Goal: Information Seeking & Learning: Find contact information

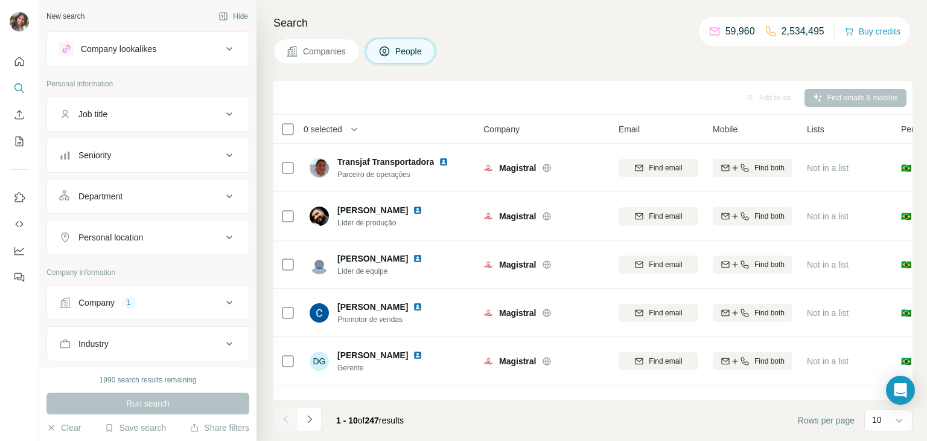
click at [124, 300] on div "1" at bounding box center [129, 302] width 14 height 11
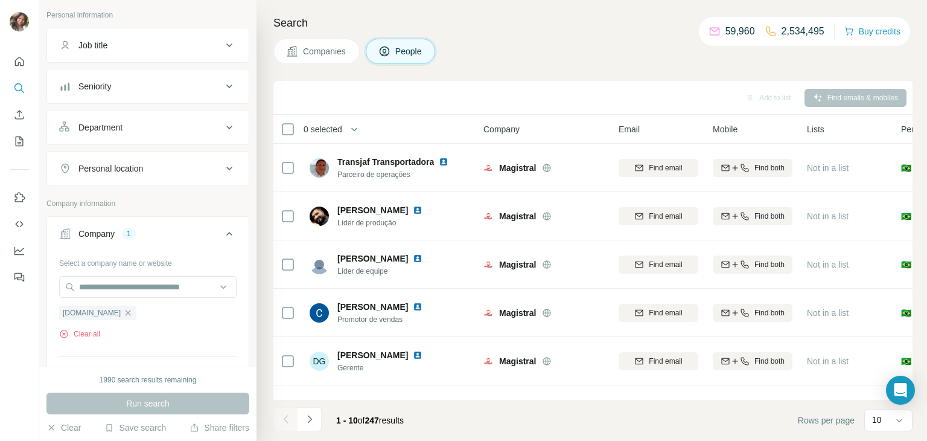
scroll to position [76, 0]
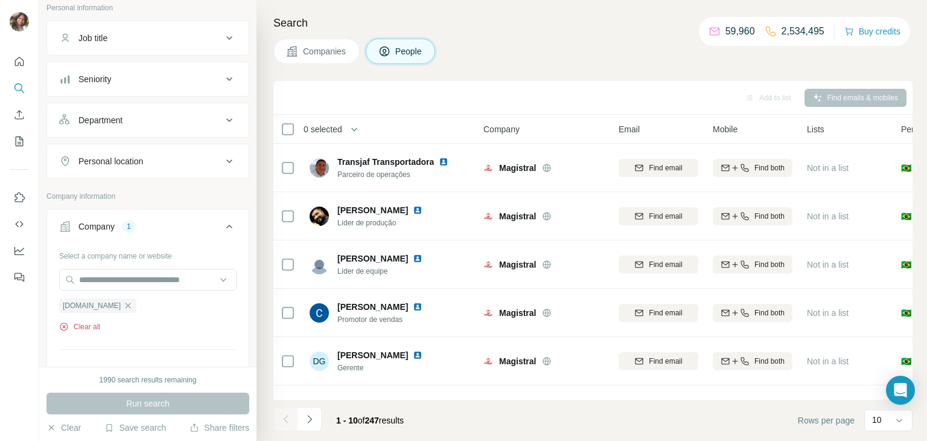
click at [88, 326] on button "Clear all" at bounding box center [79, 326] width 41 height 11
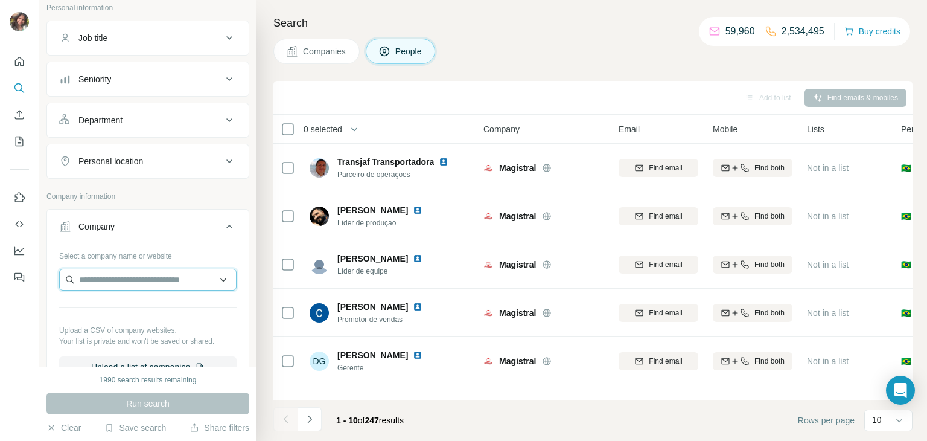
click at [135, 276] on input "text" at bounding box center [147, 280] width 177 height 22
paste input "**********"
type input "**********"
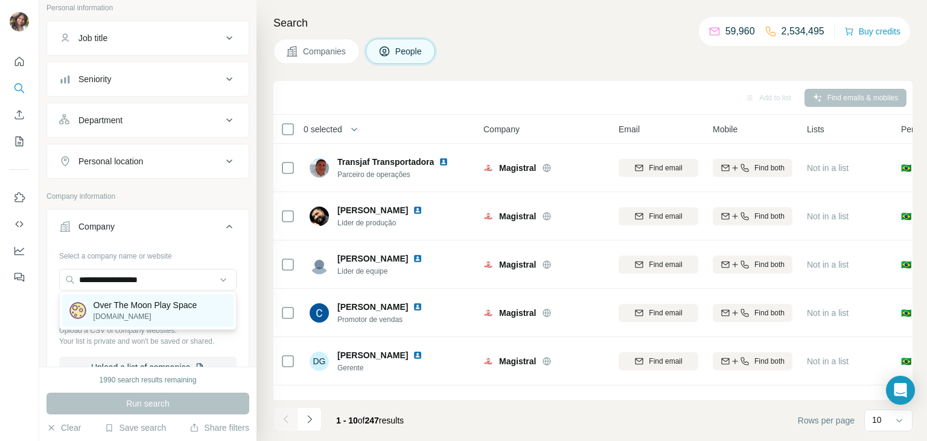
click at [151, 316] on p "[DOMAIN_NAME]" at bounding box center [146, 316] width 104 height 11
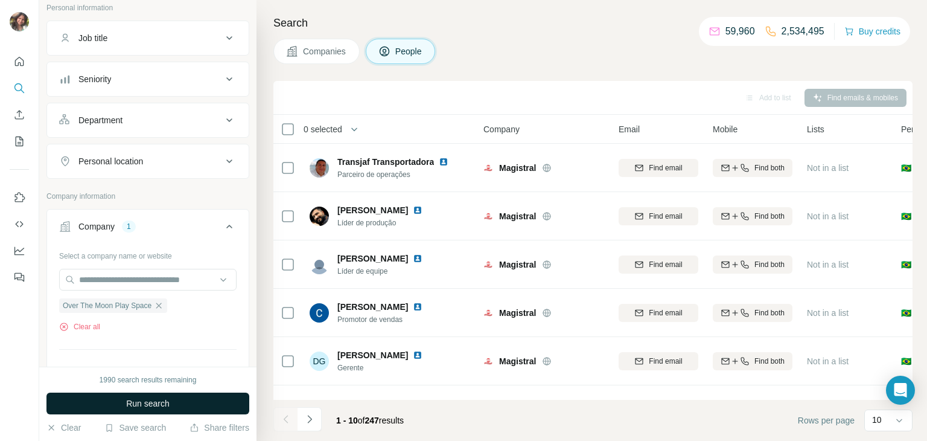
click at [141, 408] on span "Run search" at bounding box center [147, 403] width 43 height 12
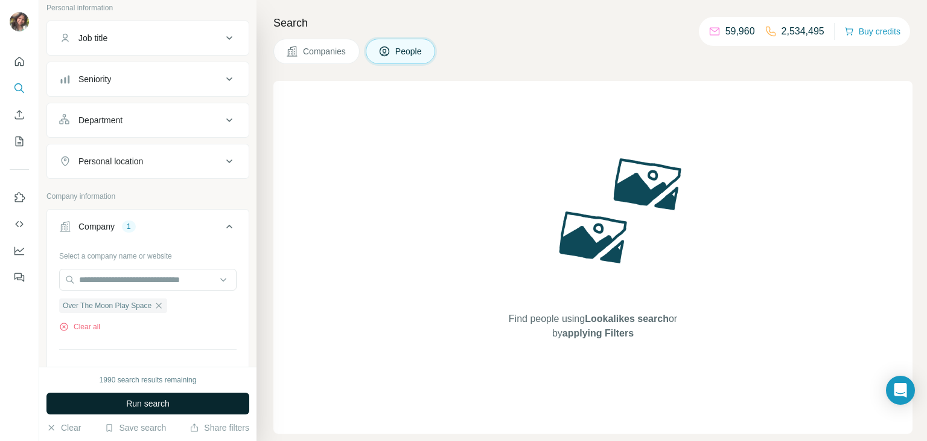
click at [162, 405] on span "Run search" at bounding box center [147, 403] width 43 height 12
click at [86, 326] on button "Clear all" at bounding box center [79, 326] width 41 height 11
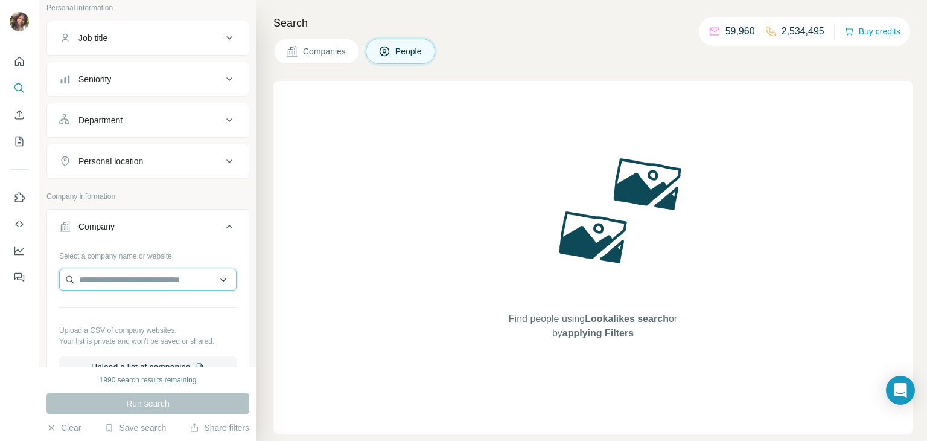
click at [174, 271] on input "text" at bounding box center [147, 280] width 177 height 22
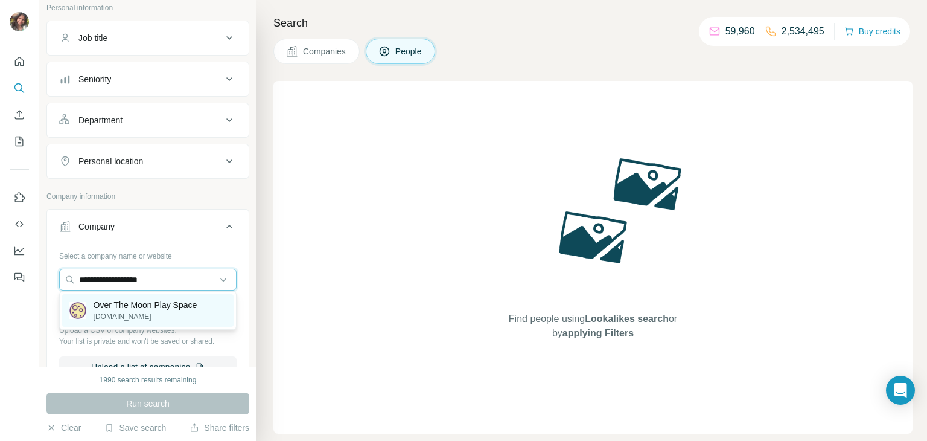
type input "**********"
click at [163, 307] on p "Over The Moon Play Space" at bounding box center [146, 305] width 104 height 12
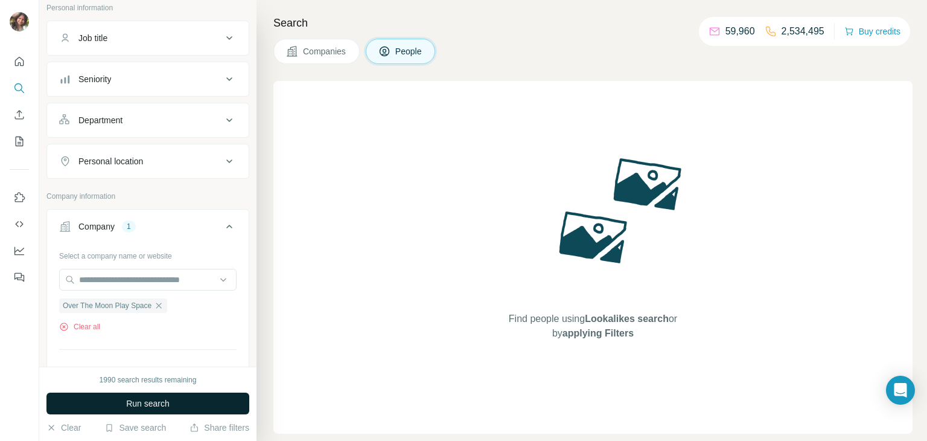
click at [162, 402] on span "Run search" at bounding box center [147, 403] width 43 height 12
click at [126, 405] on span "Run search" at bounding box center [147, 403] width 43 height 12
click at [126, 406] on span "Run search" at bounding box center [147, 403] width 43 height 12
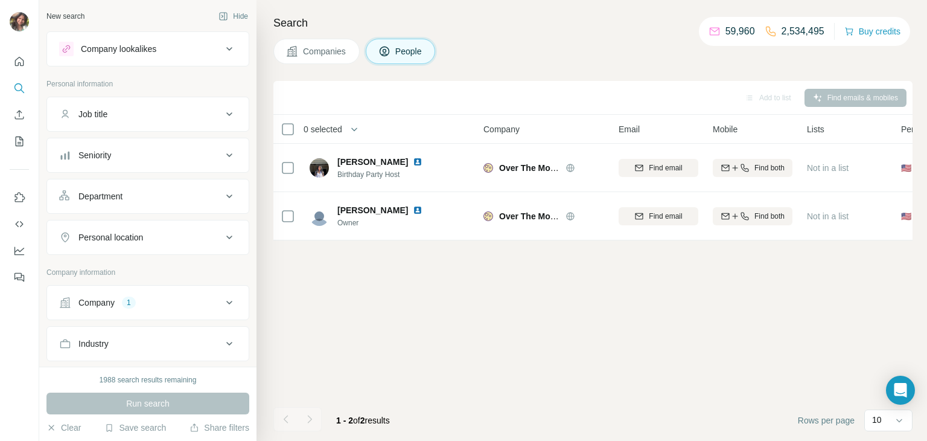
click at [74, 294] on button "Company 1" at bounding box center [148, 302] width 202 height 29
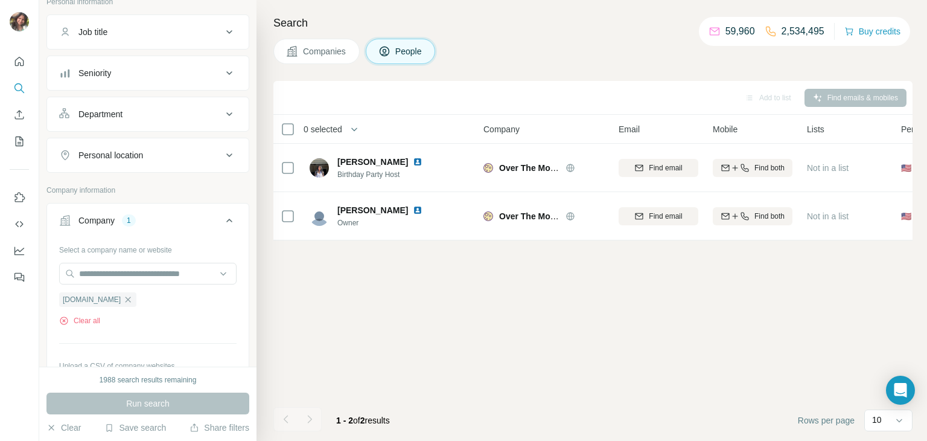
scroll to position [115, 0]
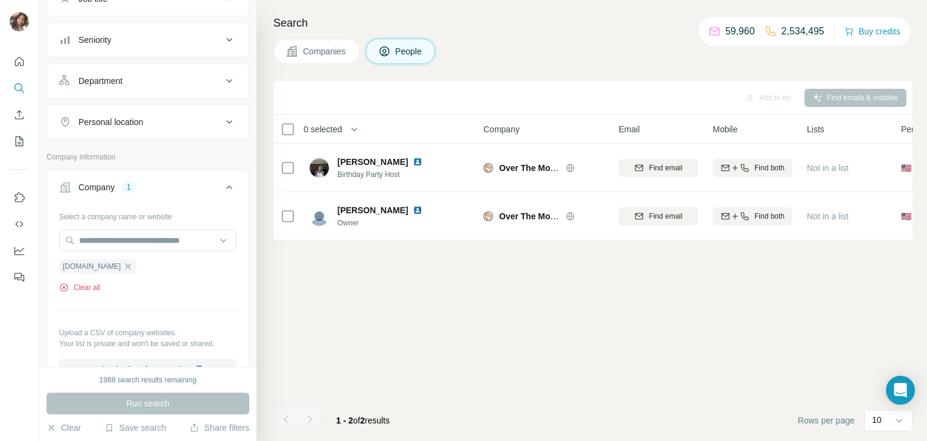
click at [75, 290] on button "Clear all" at bounding box center [79, 287] width 41 height 11
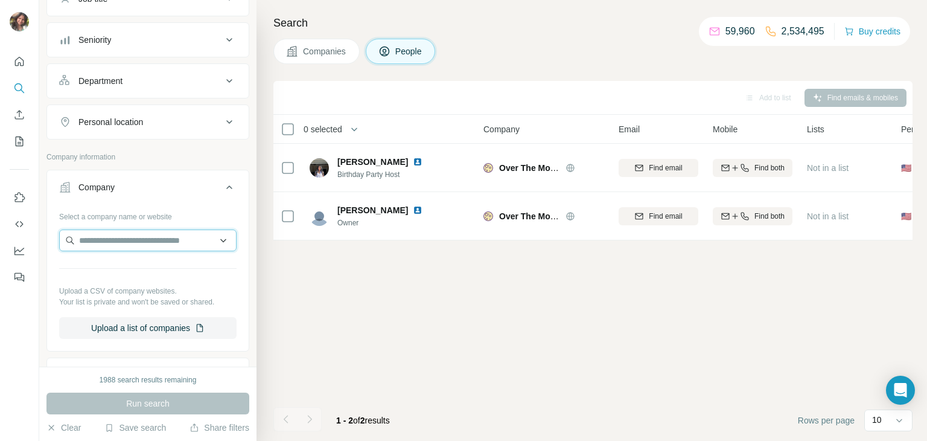
click at [119, 243] on input "text" at bounding box center [147, 240] width 177 height 22
type input "**********"
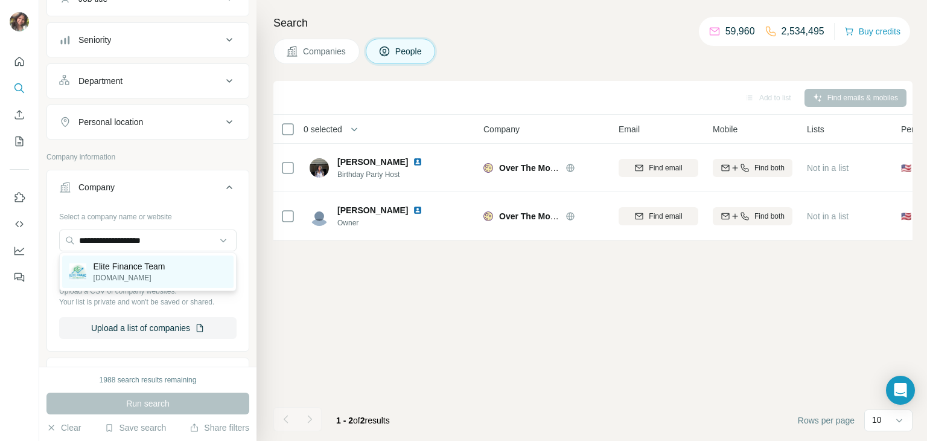
click at [129, 268] on p "Elite Finance Team" at bounding box center [130, 266] width 72 height 12
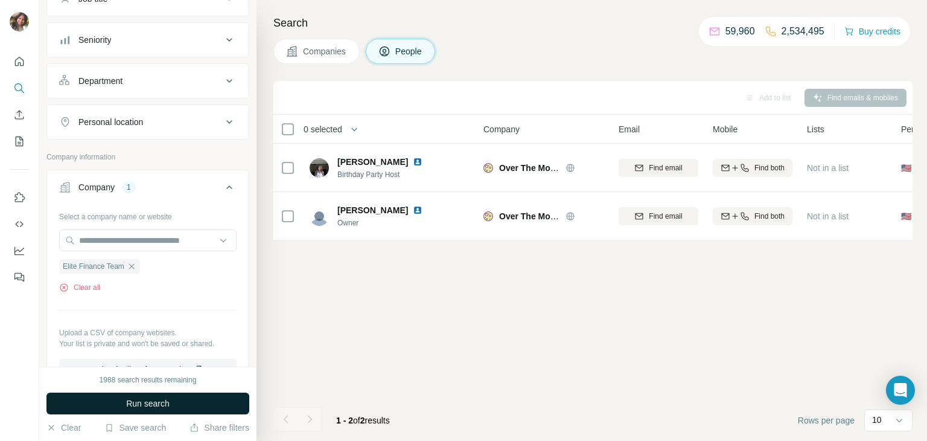
click at [164, 396] on button "Run search" at bounding box center [147, 403] width 203 height 22
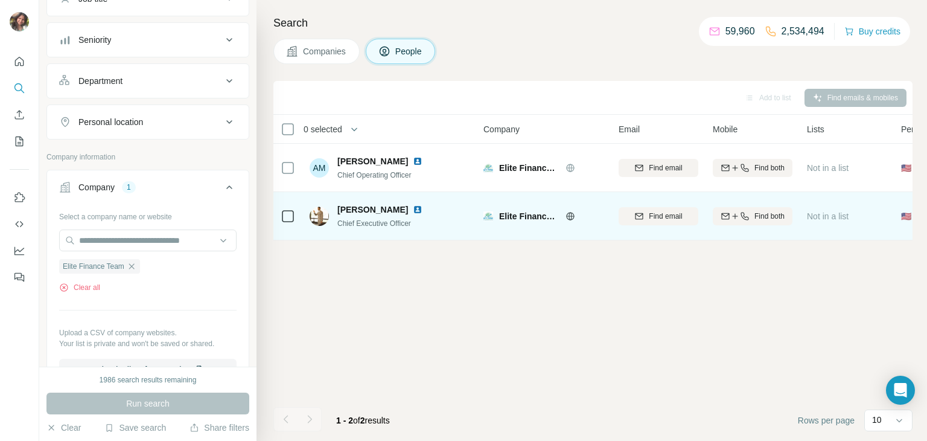
click at [413, 213] on img at bounding box center [418, 210] width 10 height 10
